Goal: Task Accomplishment & Management: Manage account settings

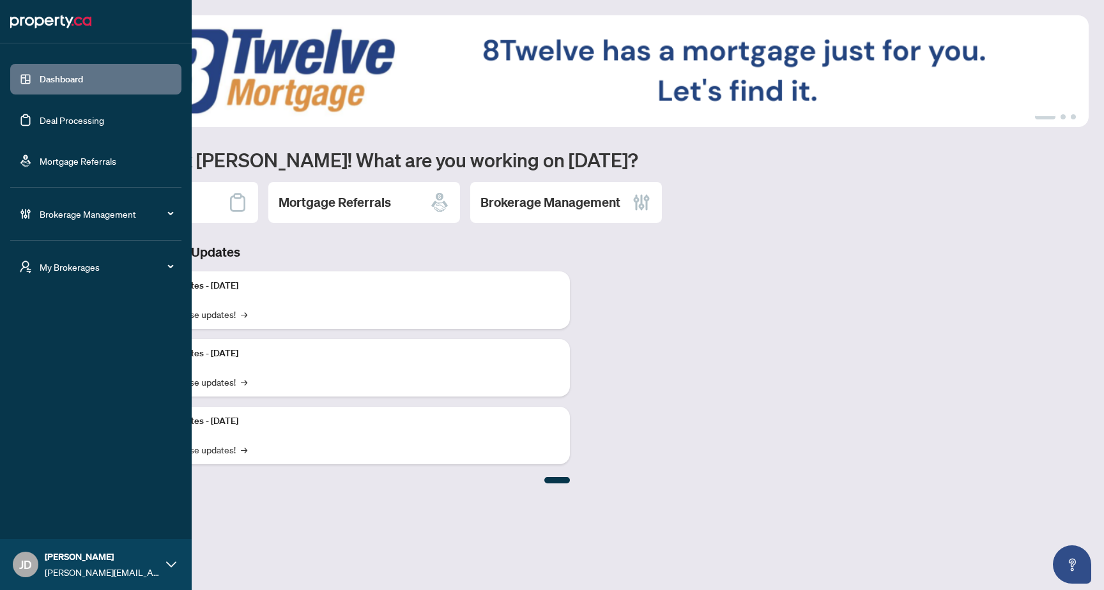
click at [105, 265] on span "My Brokerages" at bounding box center [106, 267] width 133 height 14
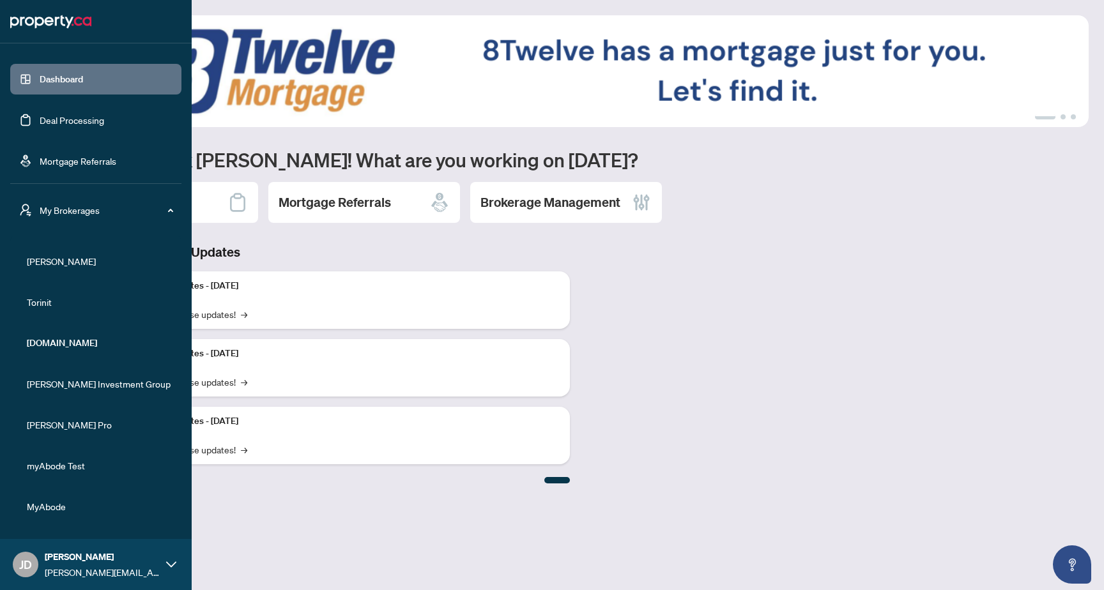
click at [171, 265] on icon at bounding box center [171, 565] width 10 height 10
click at [58, 265] on span "Logout" at bounding box center [51, 515] width 29 height 20
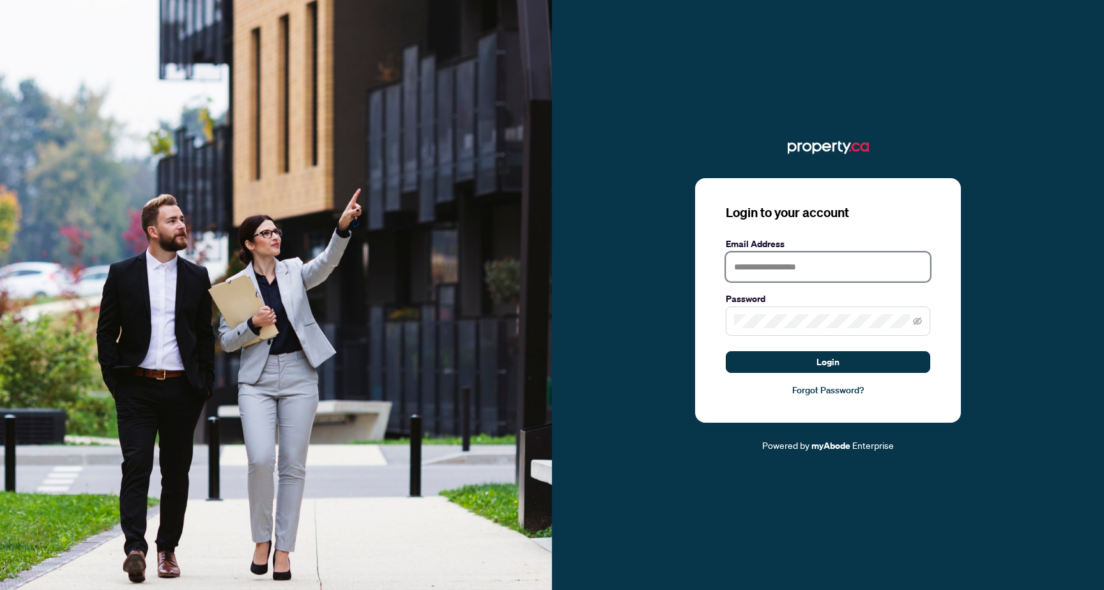
click at [807, 265] on input "text" at bounding box center [828, 266] width 204 height 29
click at [921, 265] on icon "eye-invisible" at bounding box center [917, 321] width 9 height 9
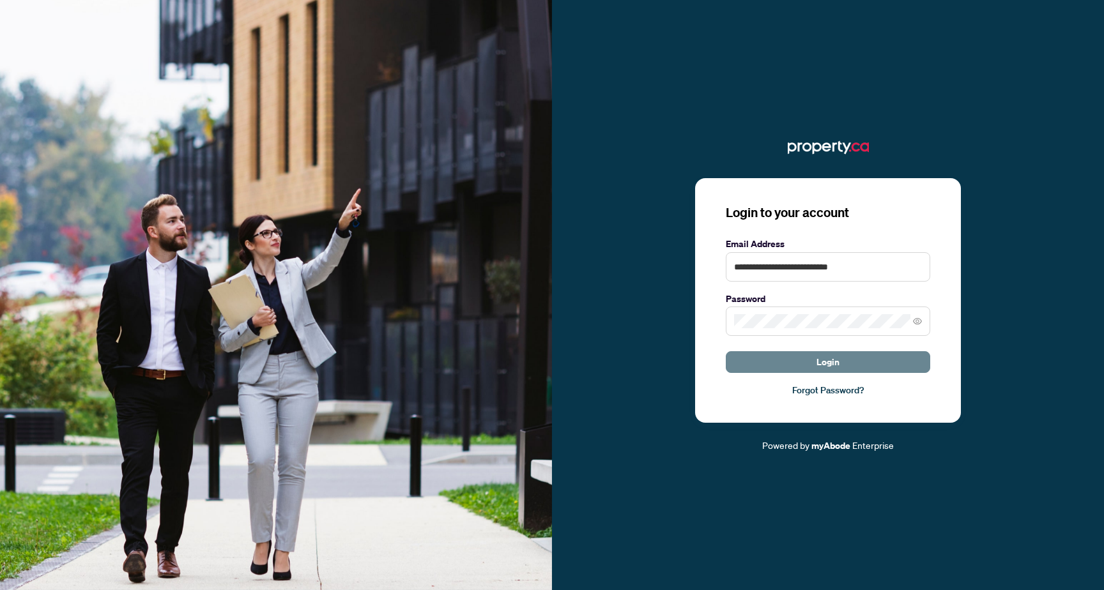
click at [747, 265] on button "Login" at bounding box center [828, 362] width 204 height 22
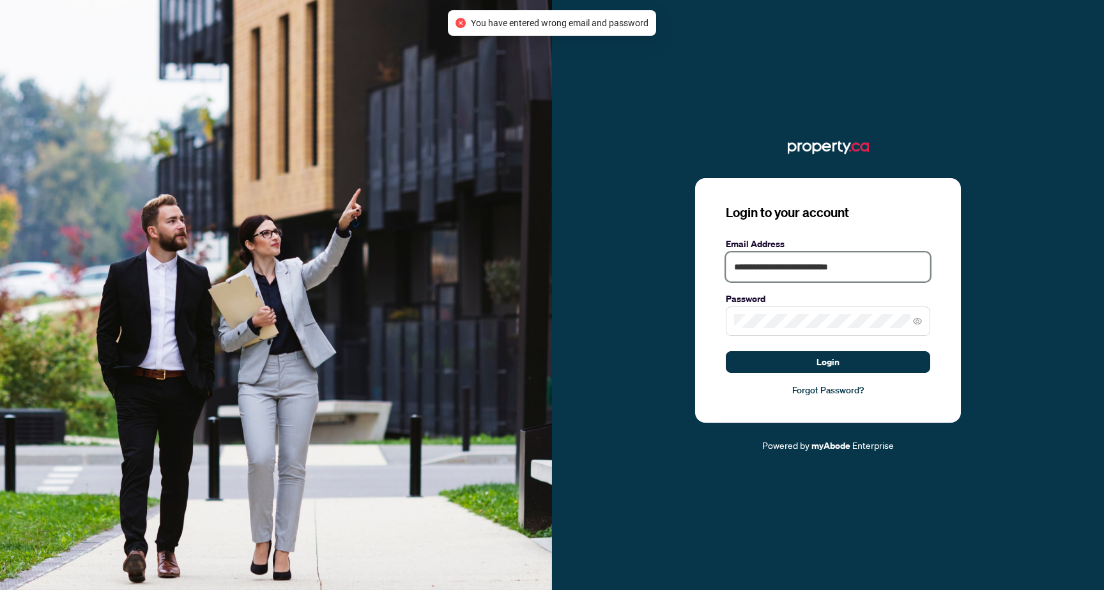
click at [772, 265] on input "**********" at bounding box center [828, 266] width 204 height 29
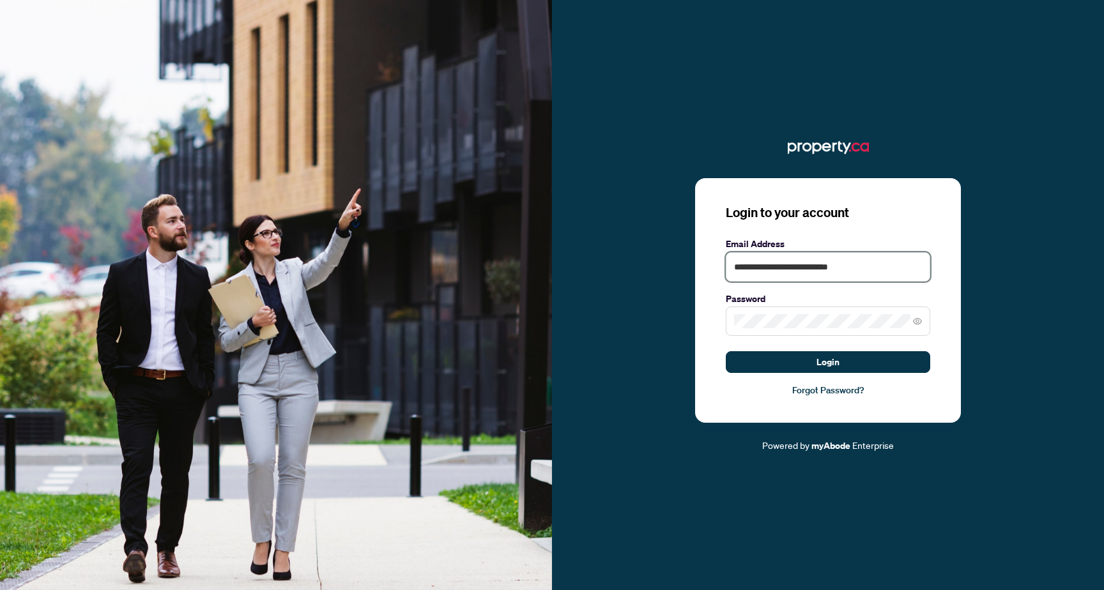
paste input "text"
type input "**********"
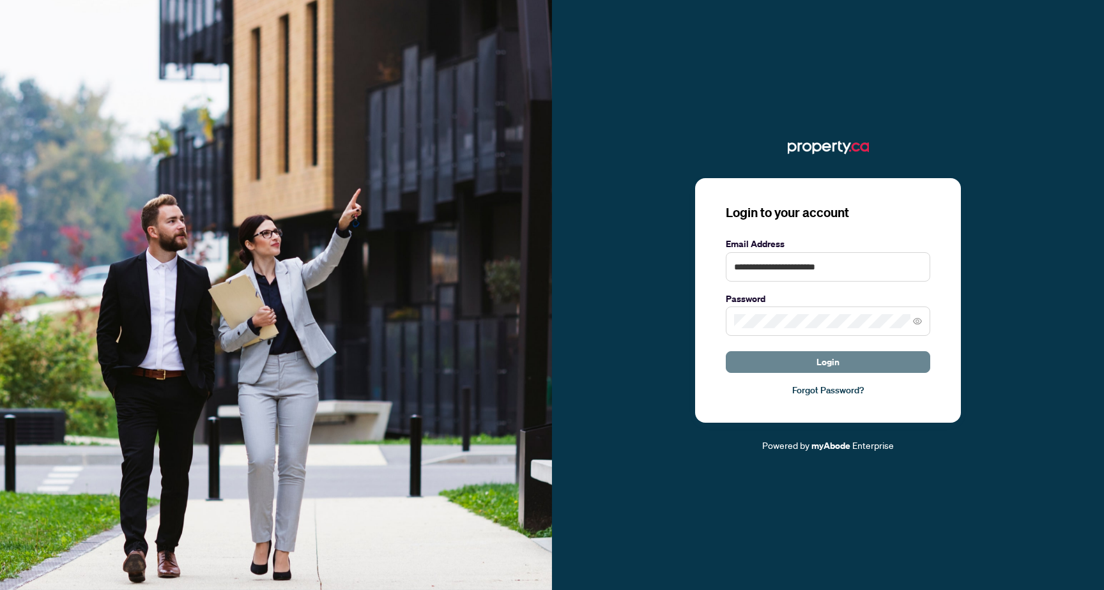
click at [822, 265] on span "Login" at bounding box center [828, 362] width 23 height 20
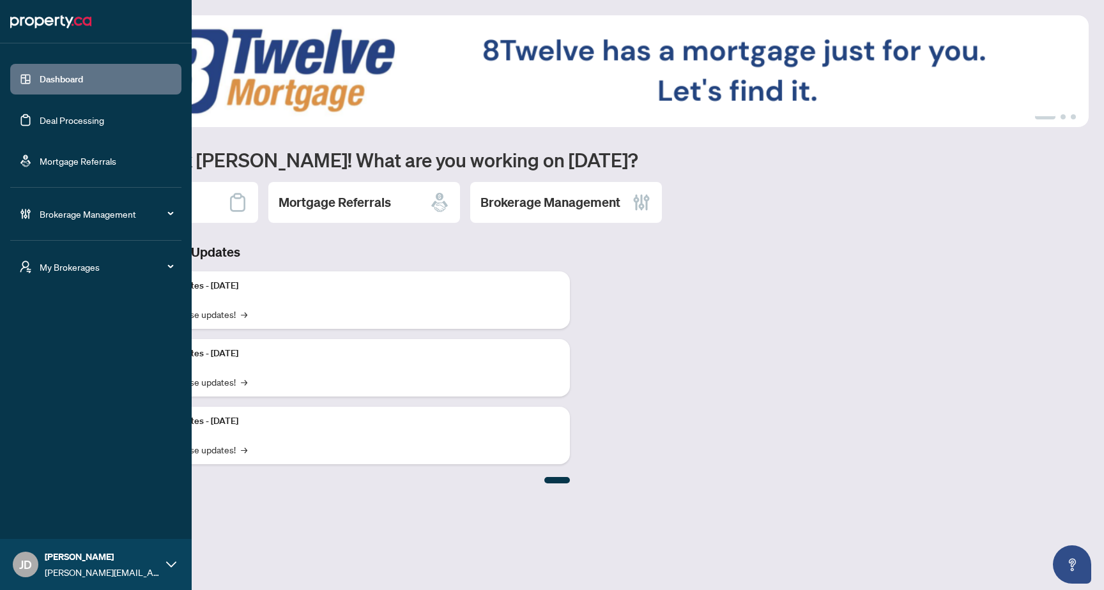
click at [141, 216] on span "Brokerage Management" at bounding box center [106, 214] width 133 height 14
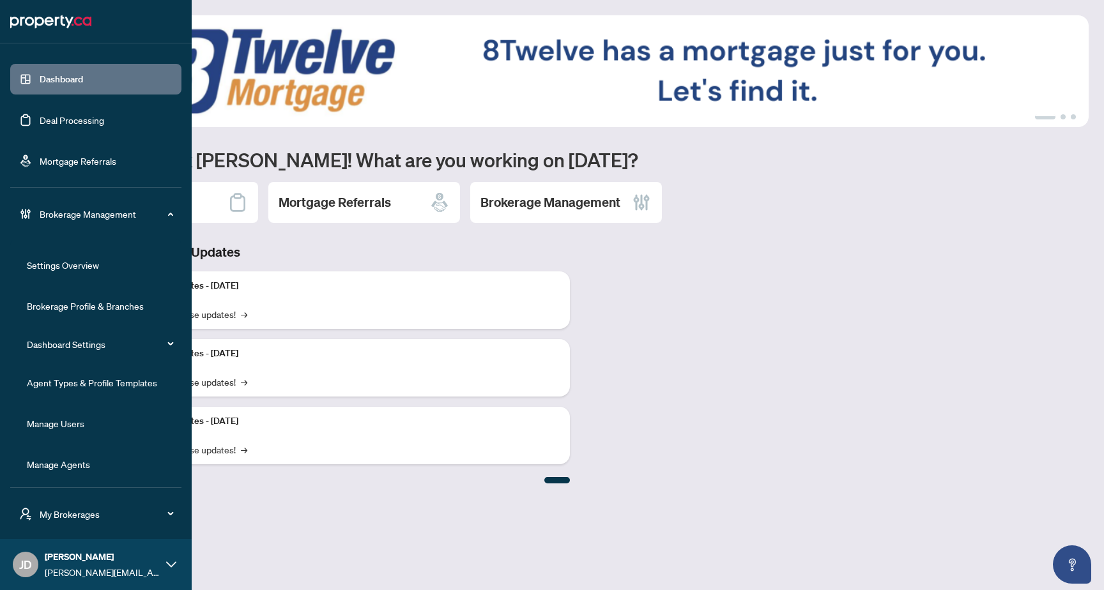
scroll to position [3, 0]
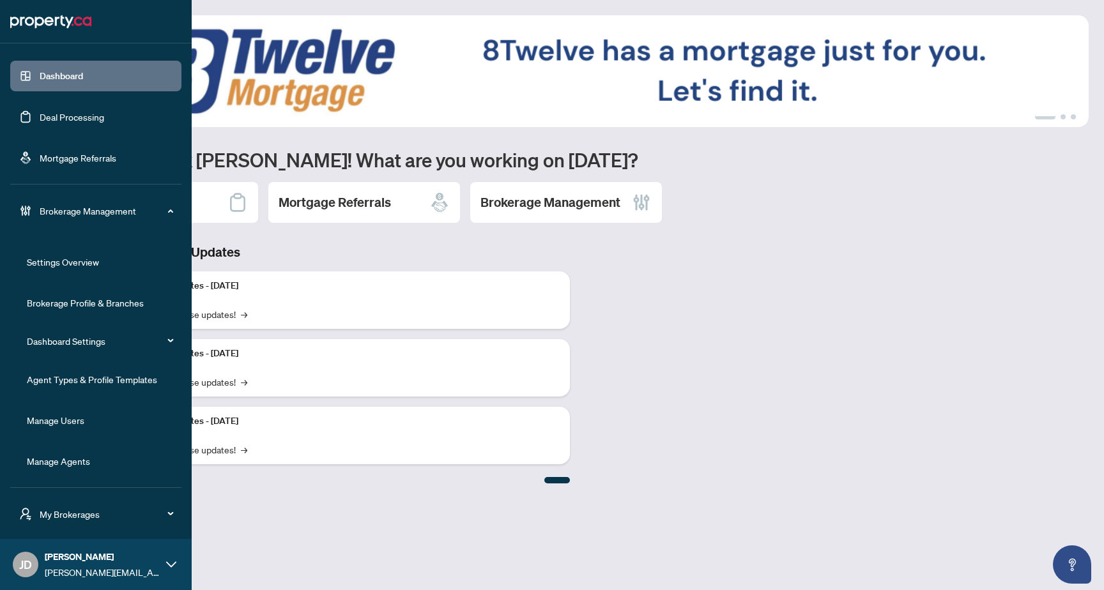
click at [154, 265] on div "My Brokerages" at bounding box center [95, 514] width 171 height 31
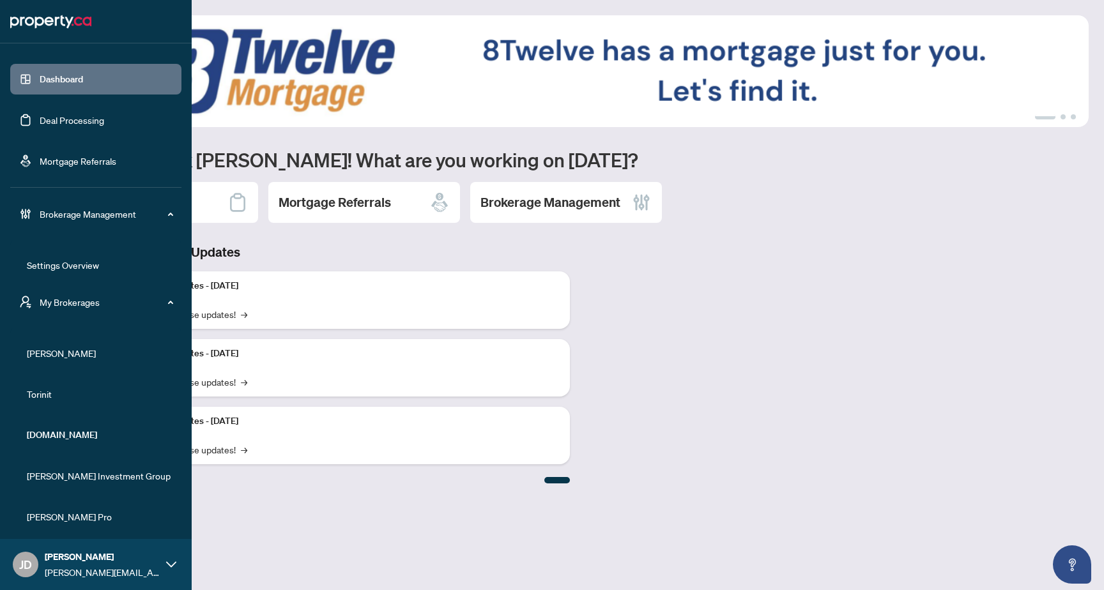
scroll to position [3, 0]
click at [176, 212] on div "Brokerage Management" at bounding box center [95, 211] width 171 height 31
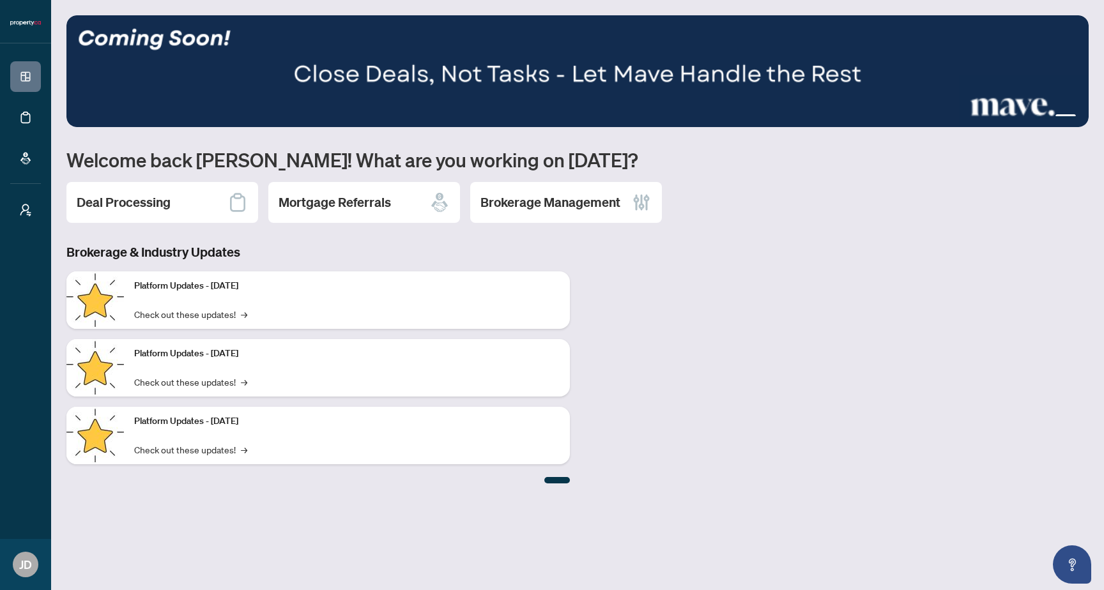
scroll to position [0, 0]
